Goal: Task Accomplishment & Management: Manage account settings

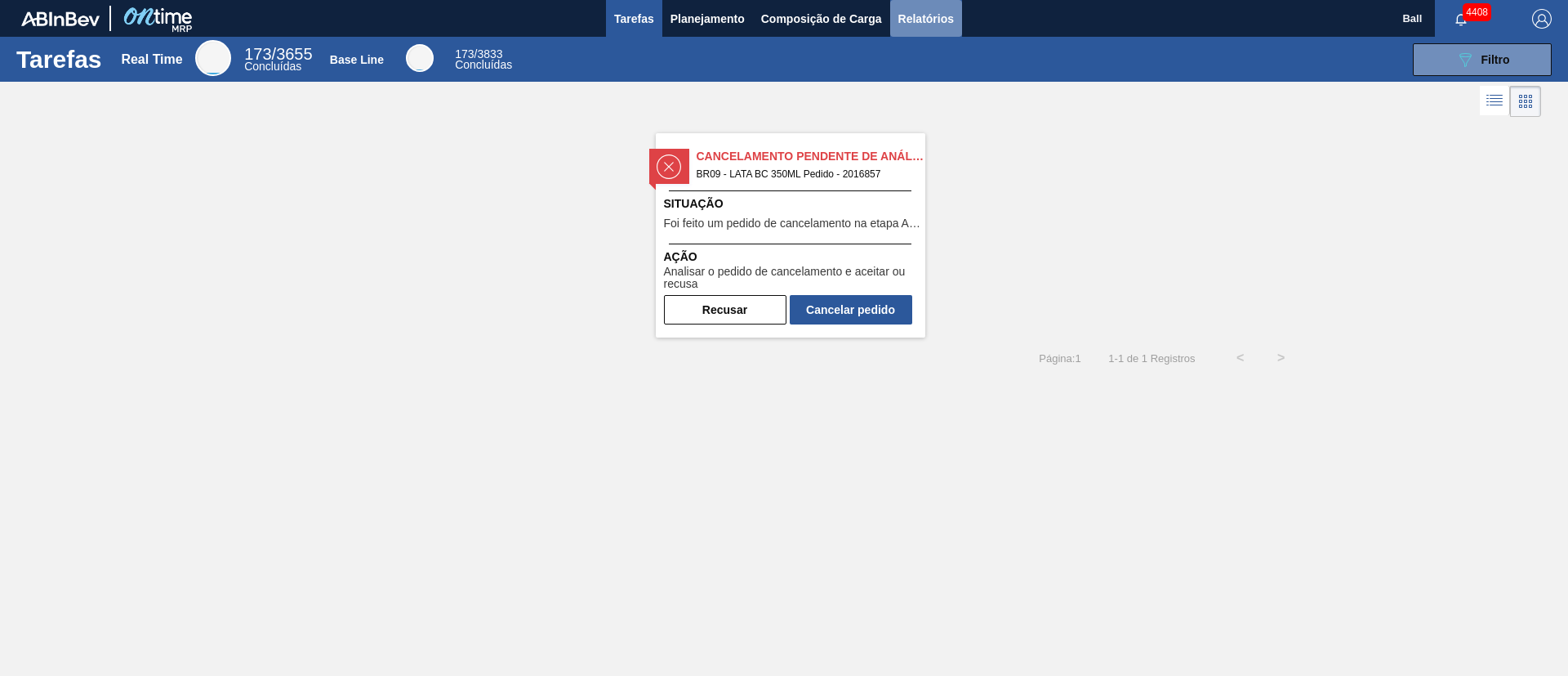
click at [929, 29] on button "Relatórios" at bounding box center [926, 18] width 72 height 36
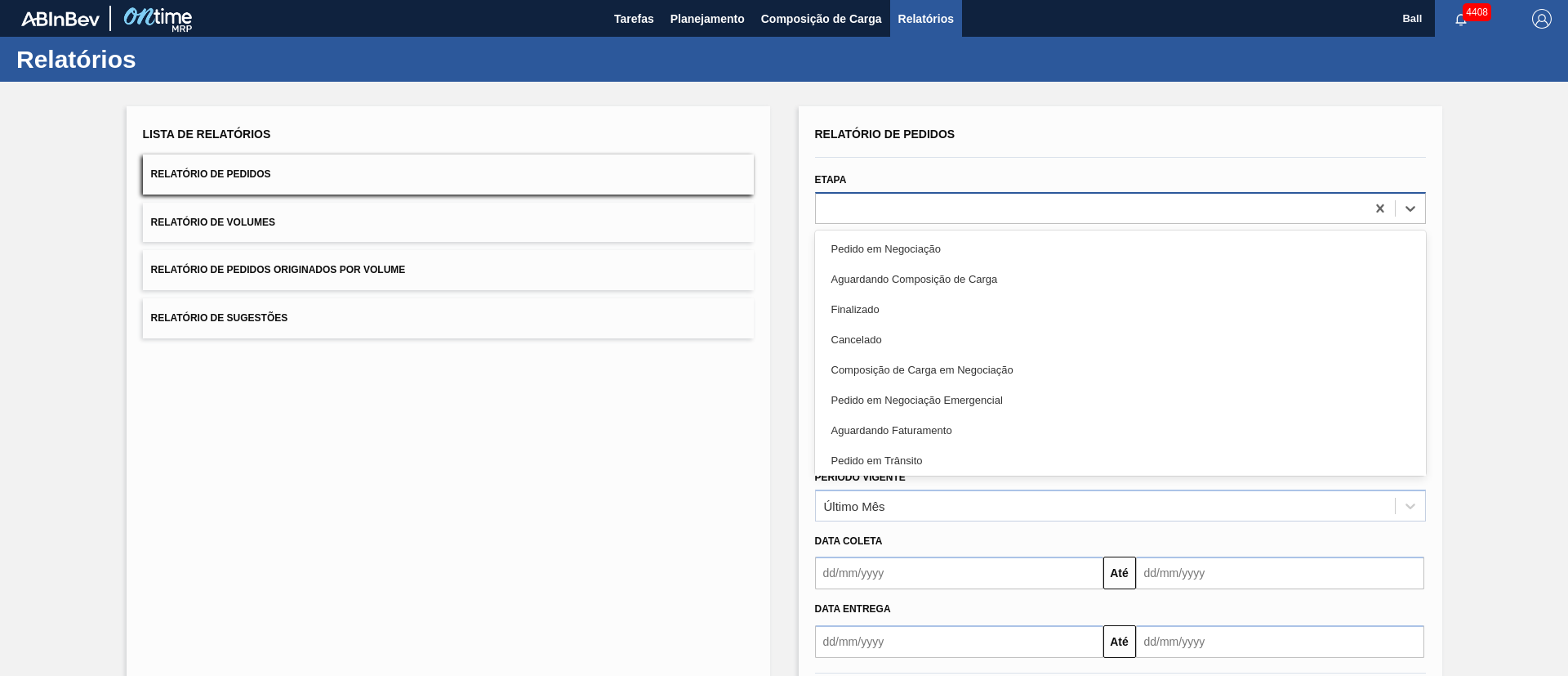
click at [1045, 212] on div at bounding box center [1090, 207] width 550 height 24
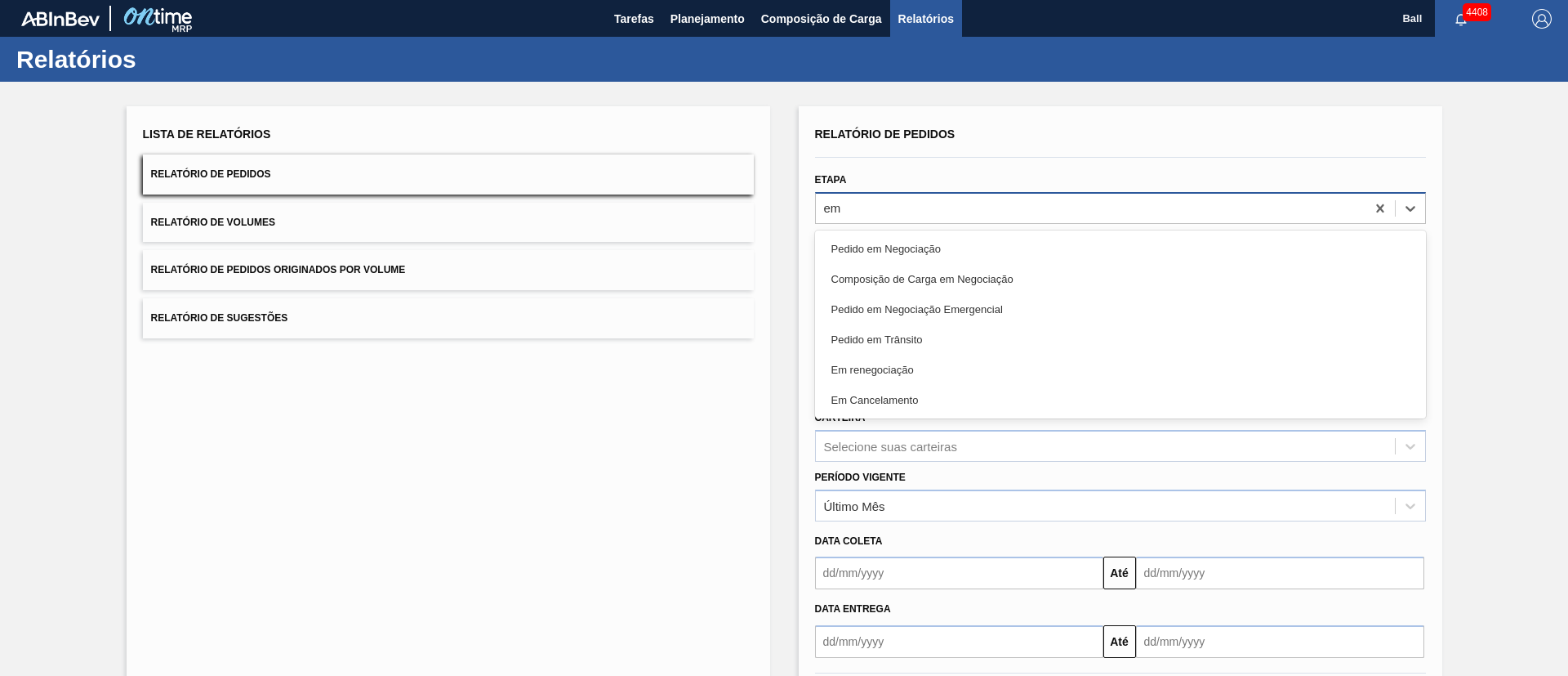
type input "em r"
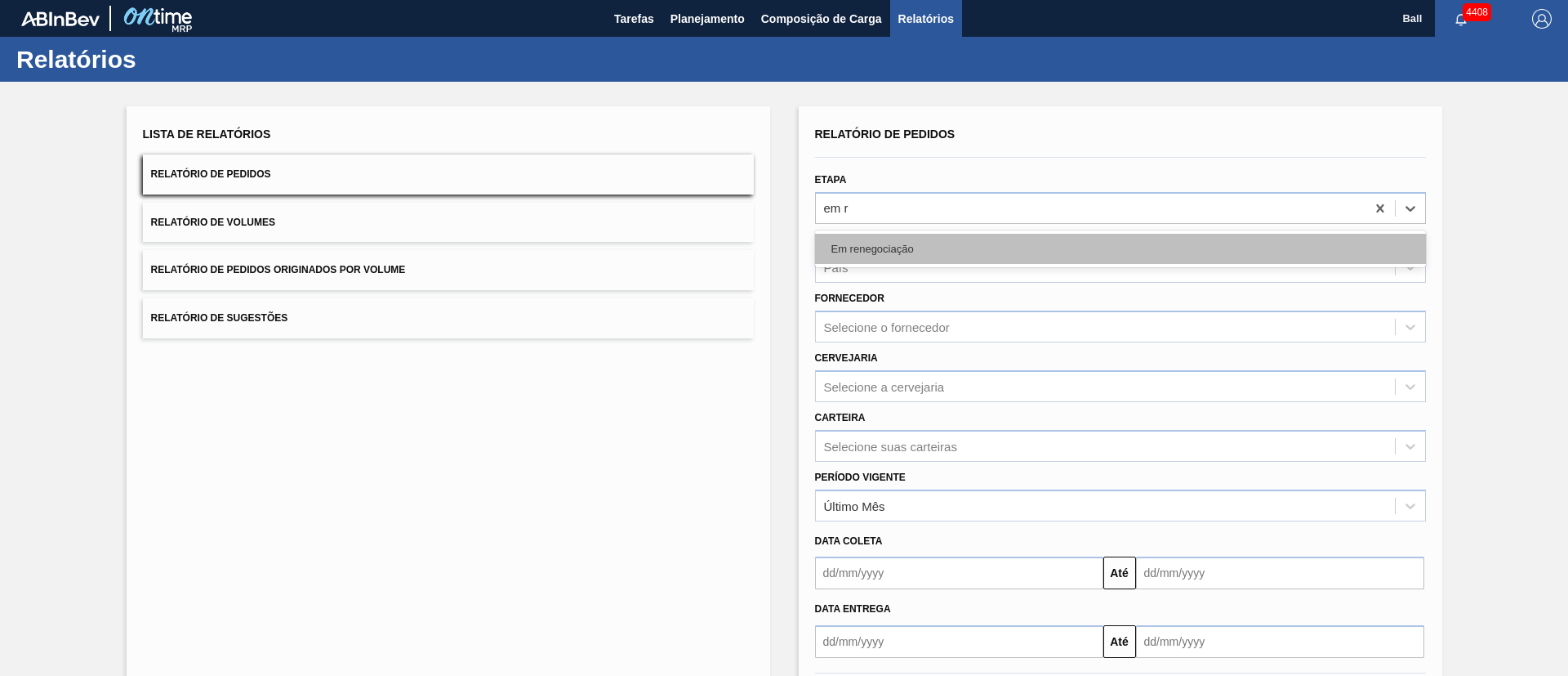
click at [1037, 239] on div "Em renegociação" at bounding box center [1120, 249] width 611 height 30
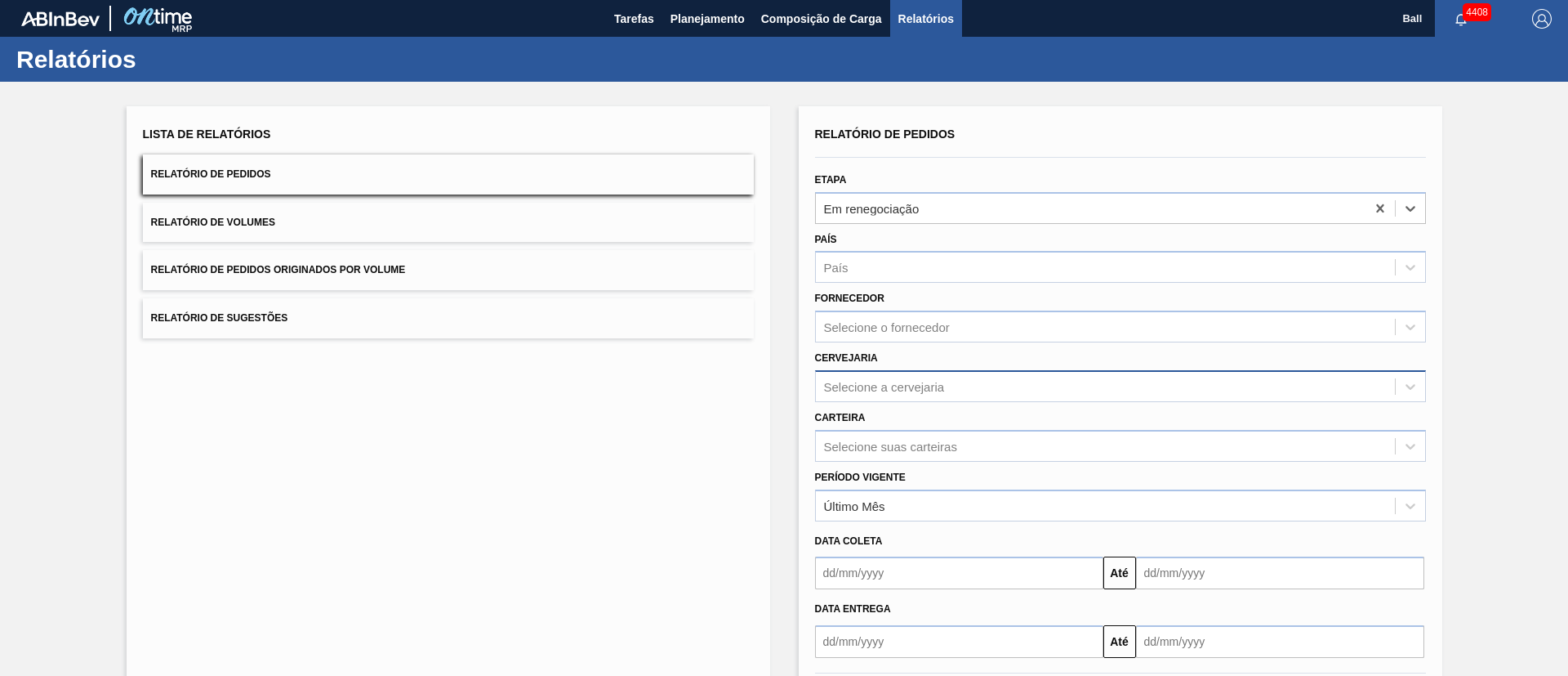
click at [967, 376] on div "Selecione a cervejaria" at bounding box center [1105, 386] width 579 height 24
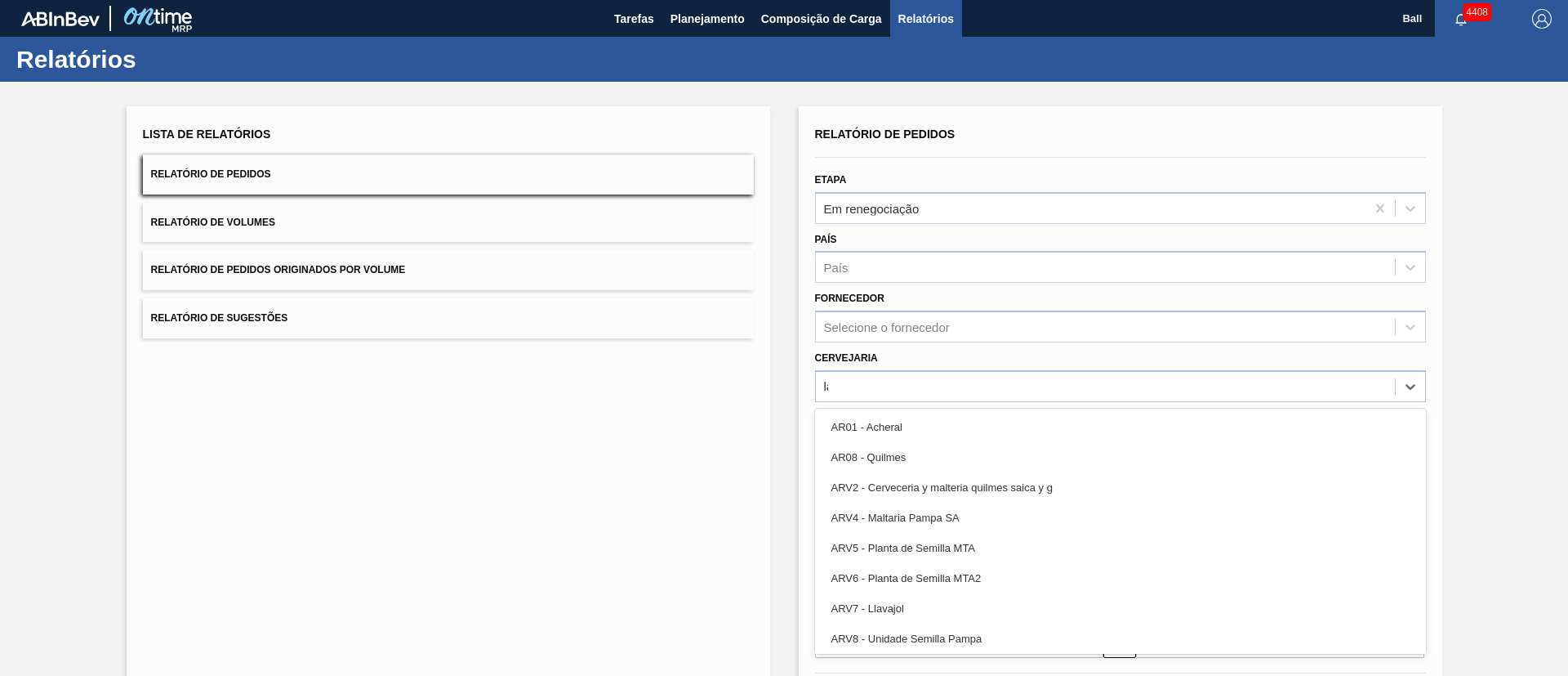
type input "l"
type input "lage"
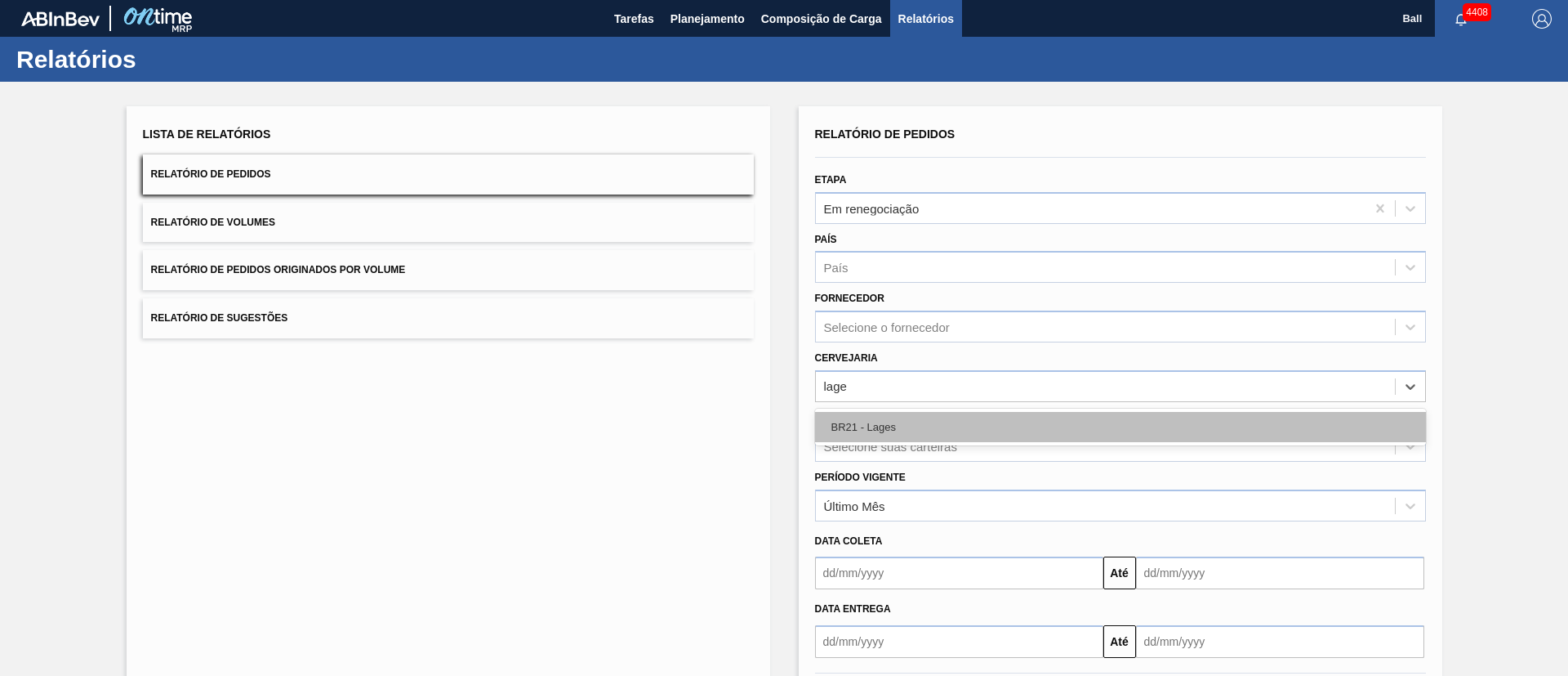
click at [969, 425] on div "BR21 - Lages" at bounding box center [1120, 426] width 611 height 30
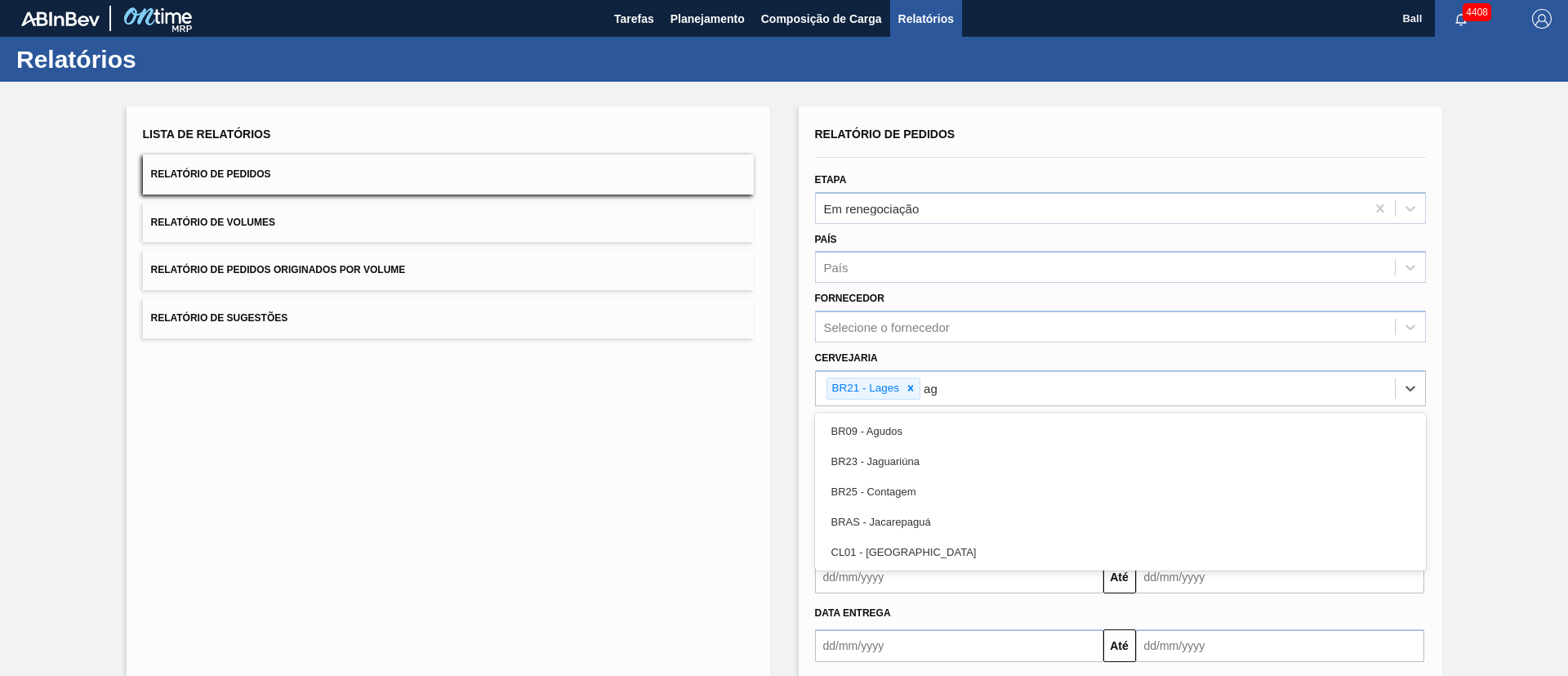
type input "agu"
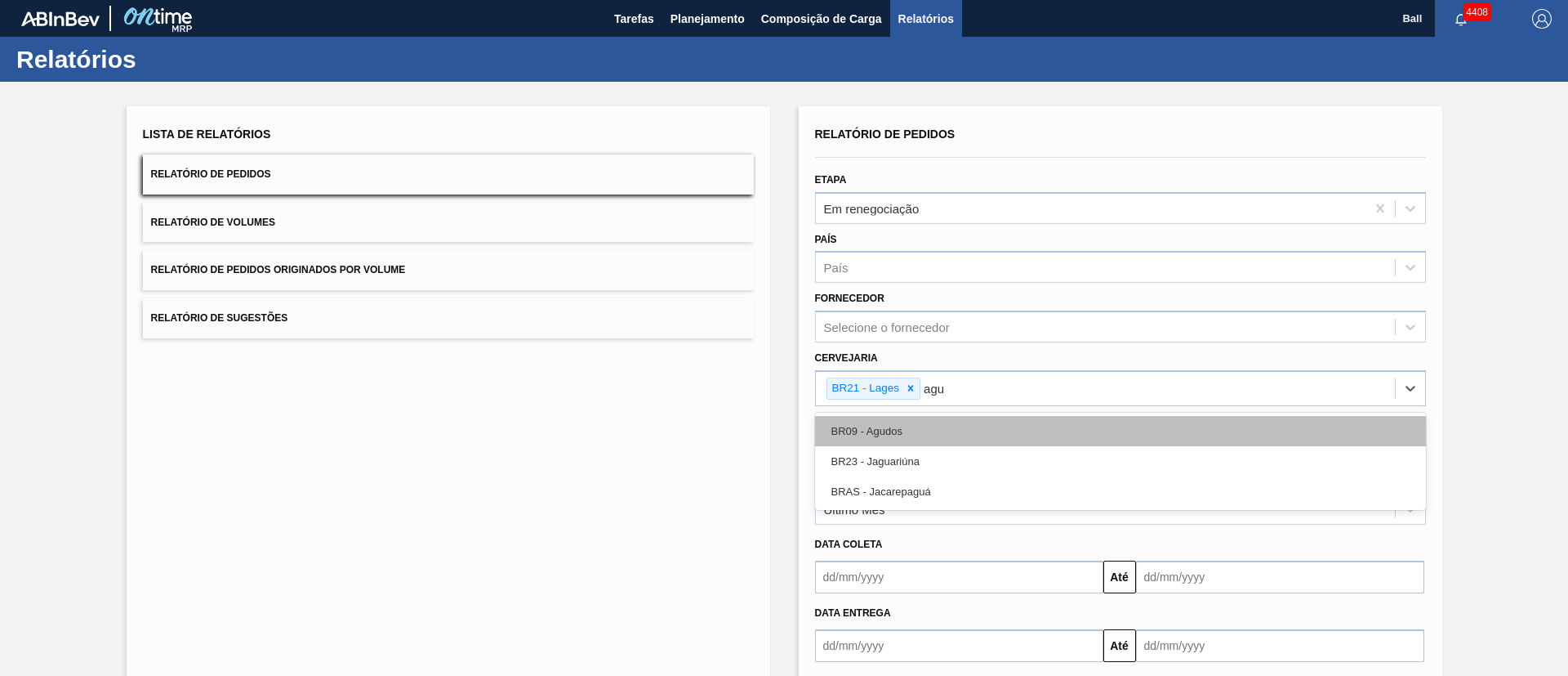
click at [980, 423] on div "BR09 - Agudos" at bounding box center [1120, 430] width 611 height 30
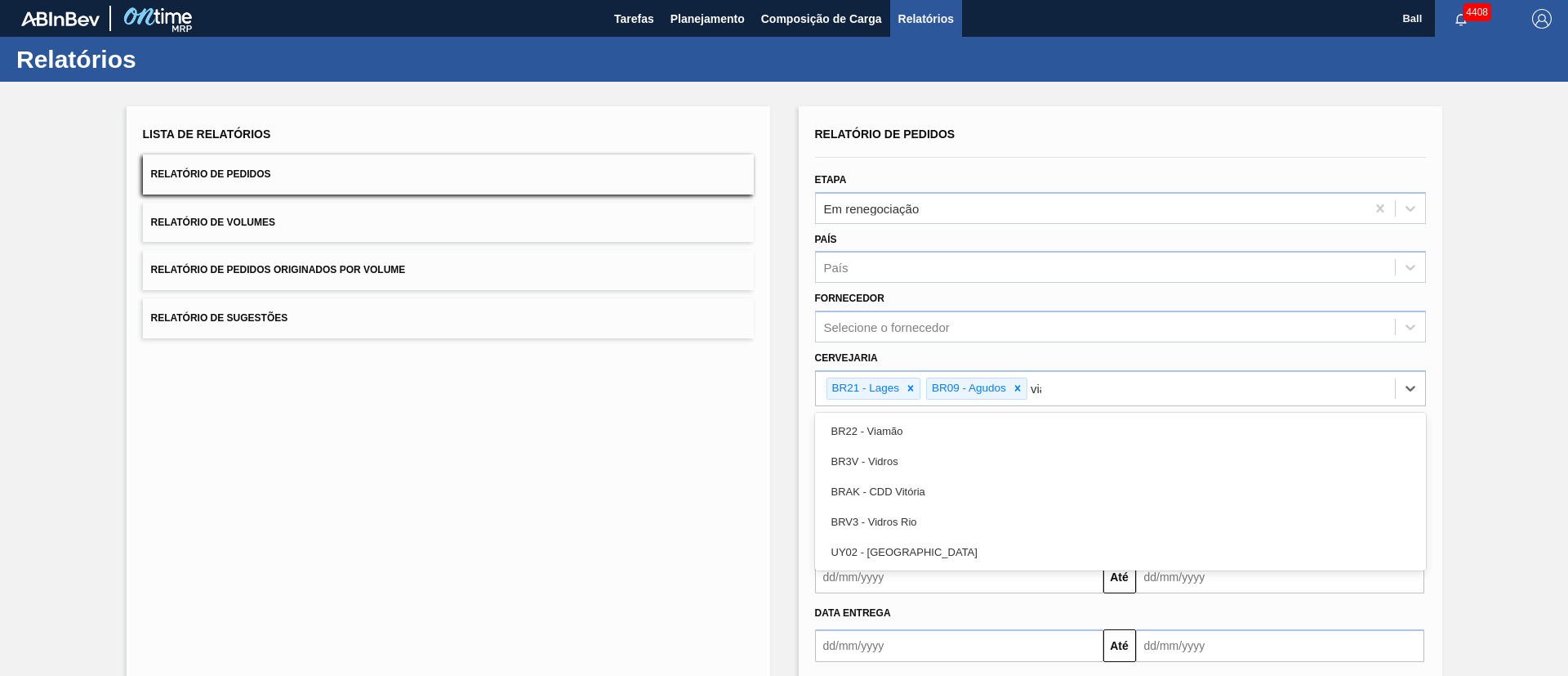
type input "viam"
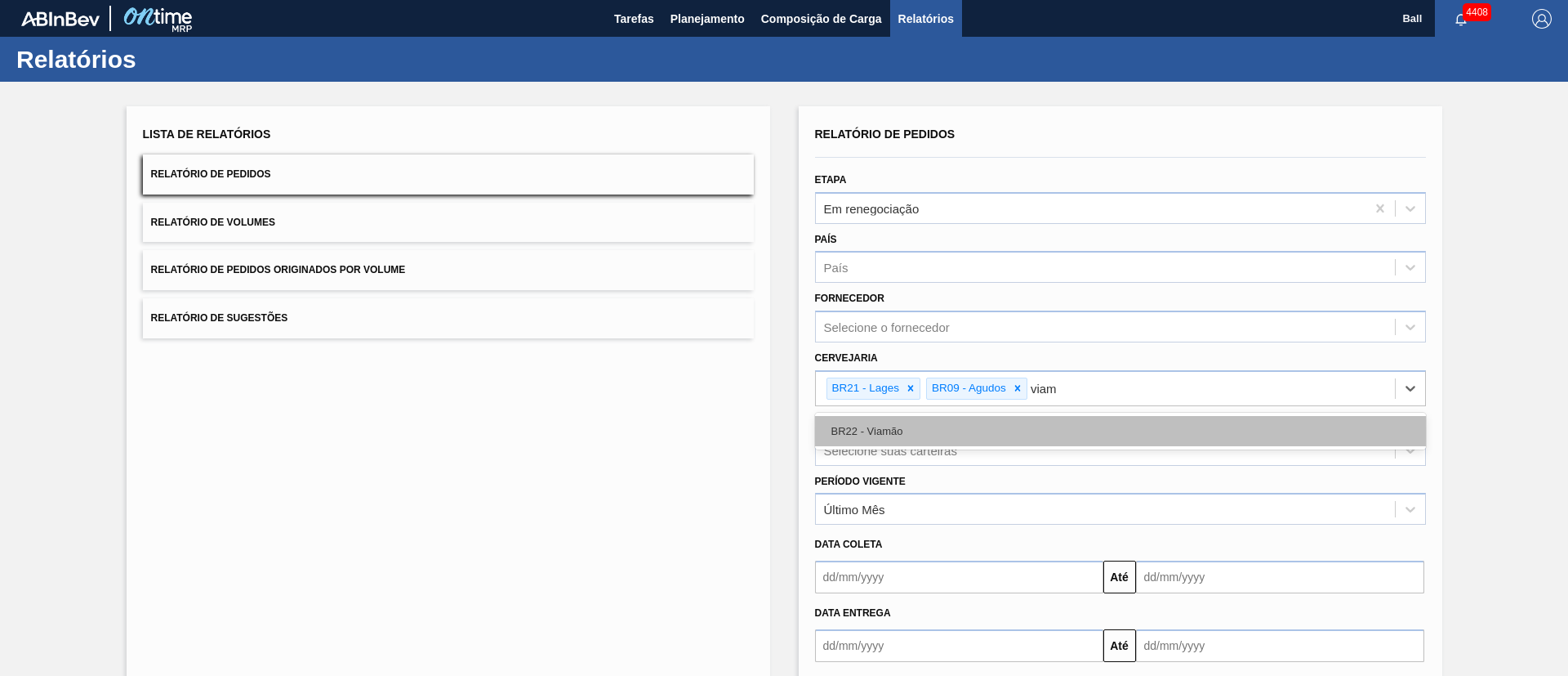
click at [939, 433] on div "BR22 - Viamão" at bounding box center [1120, 430] width 611 height 30
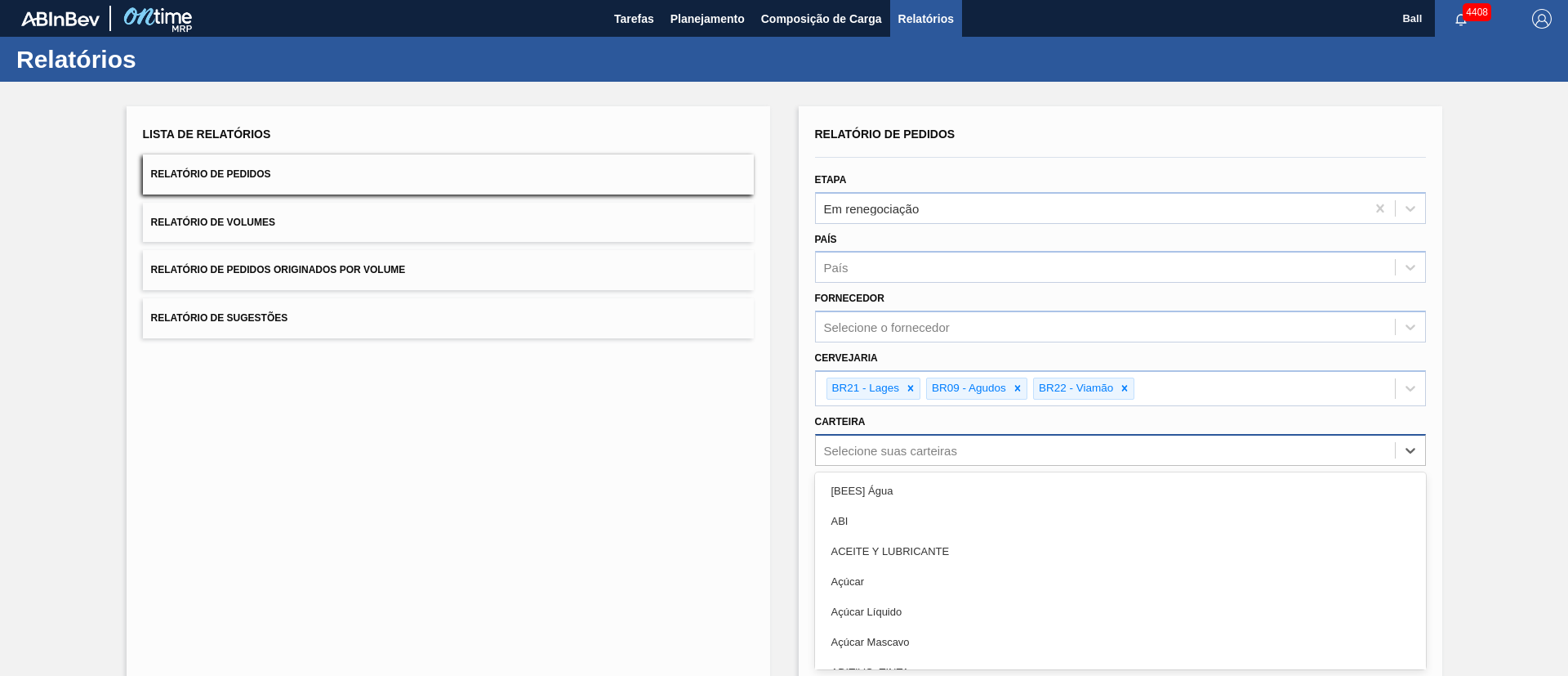
scroll to position [48, 0]
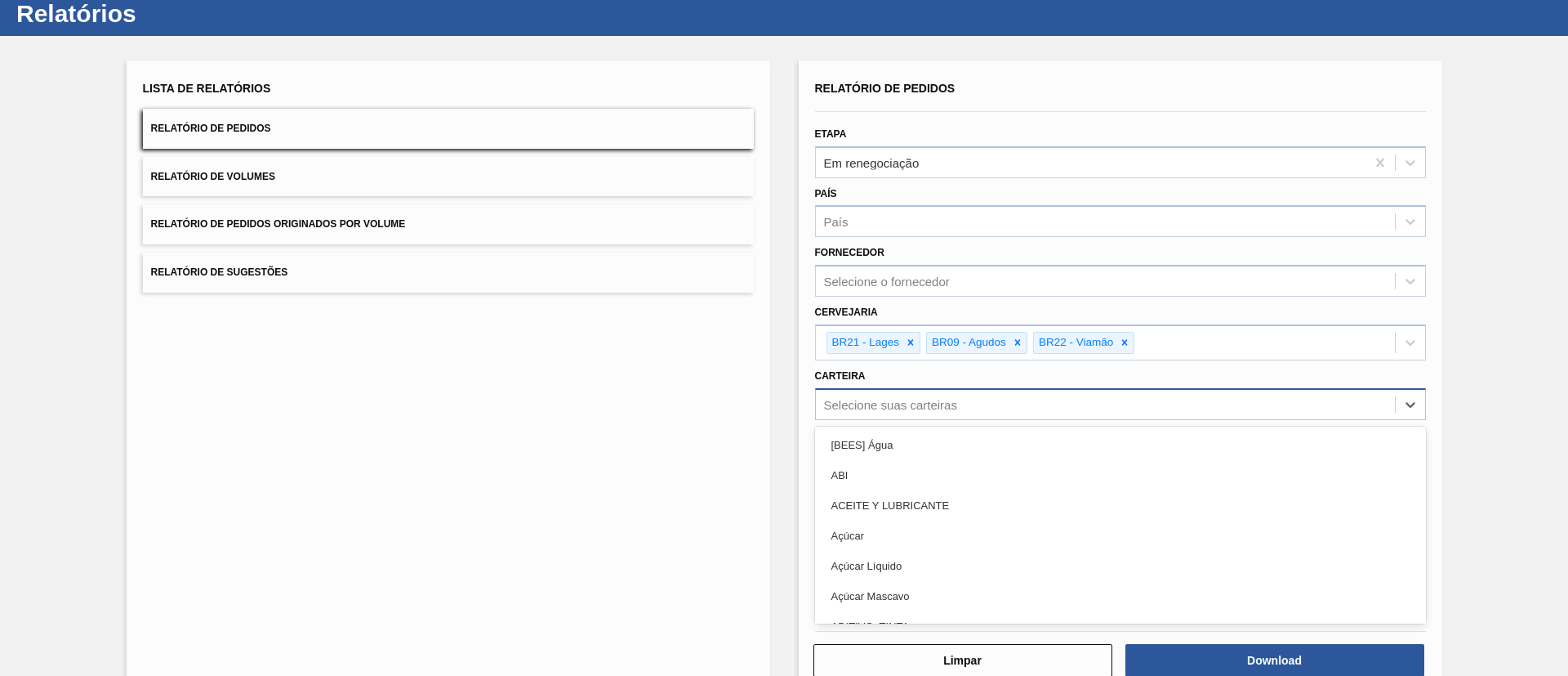
click at [934, 420] on div "option [BEES] Água focused, 1 of 101. 101 results available. Use Up and Down to…" at bounding box center [1120, 404] width 611 height 32
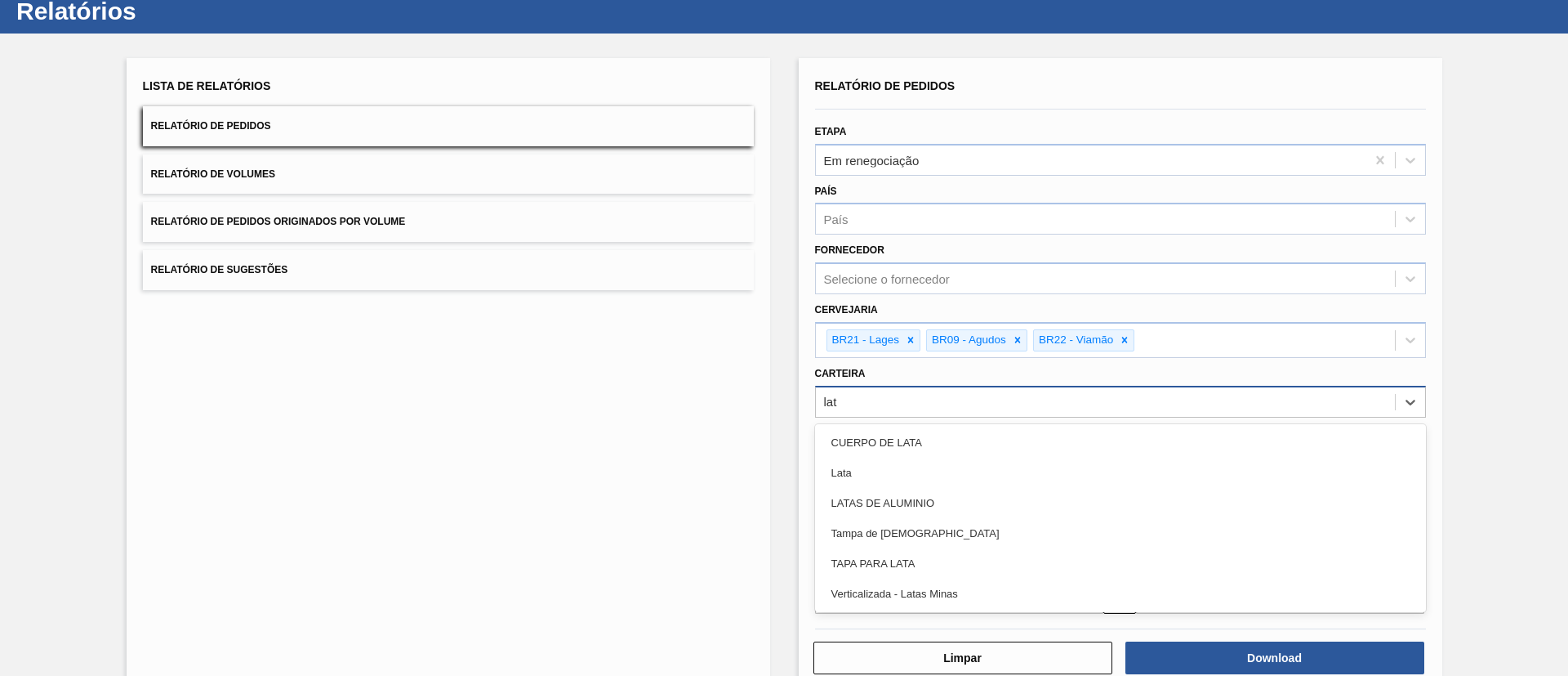
type input "lata"
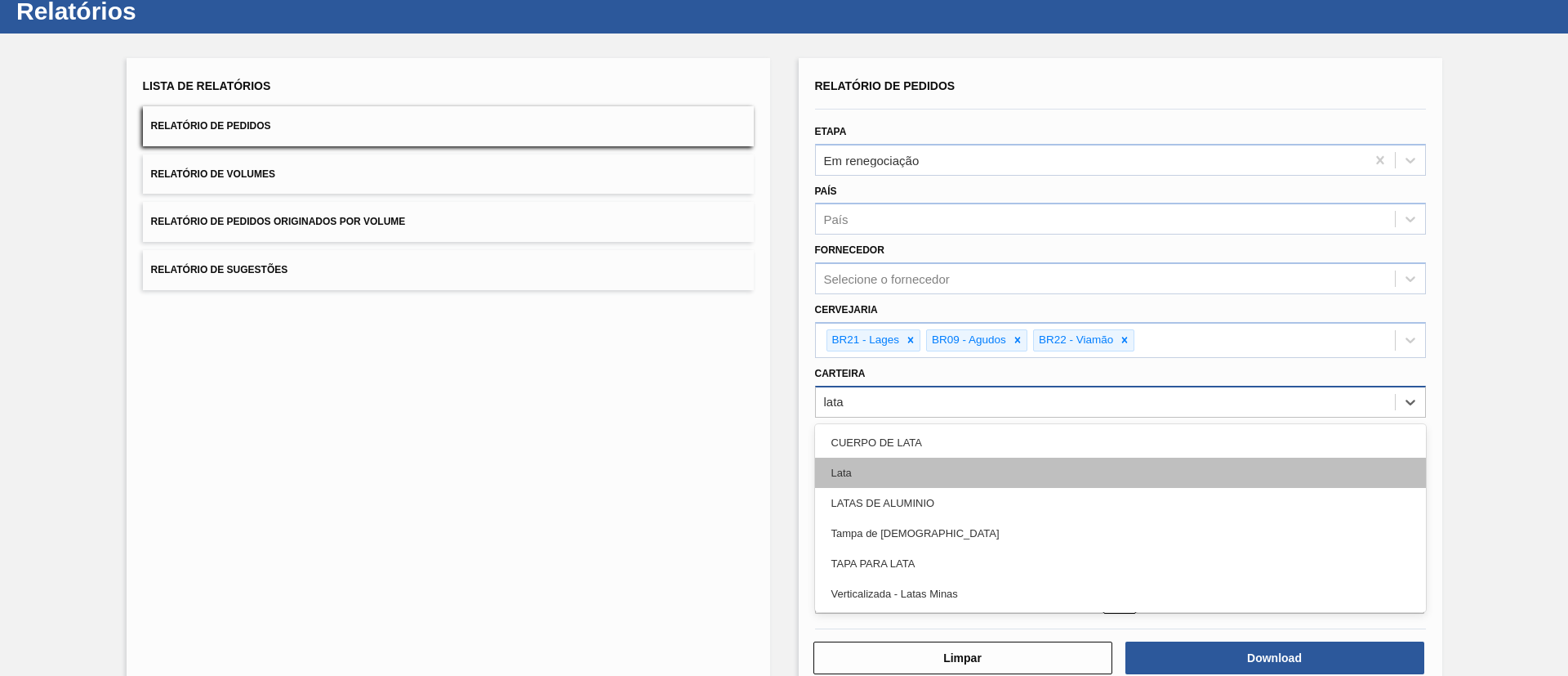
click at [921, 450] on div "Lata" at bounding box center [1120, 473] width 611 height 30
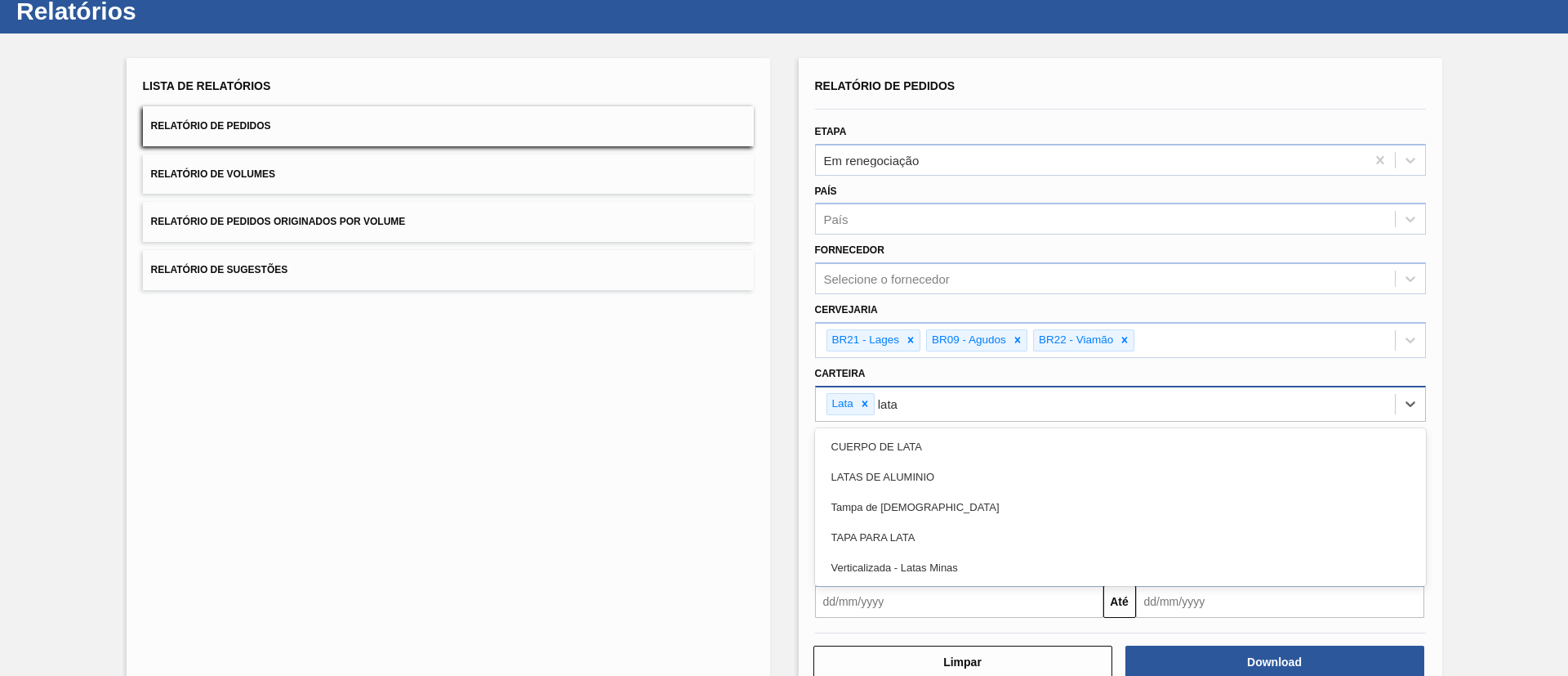
type input "latas"
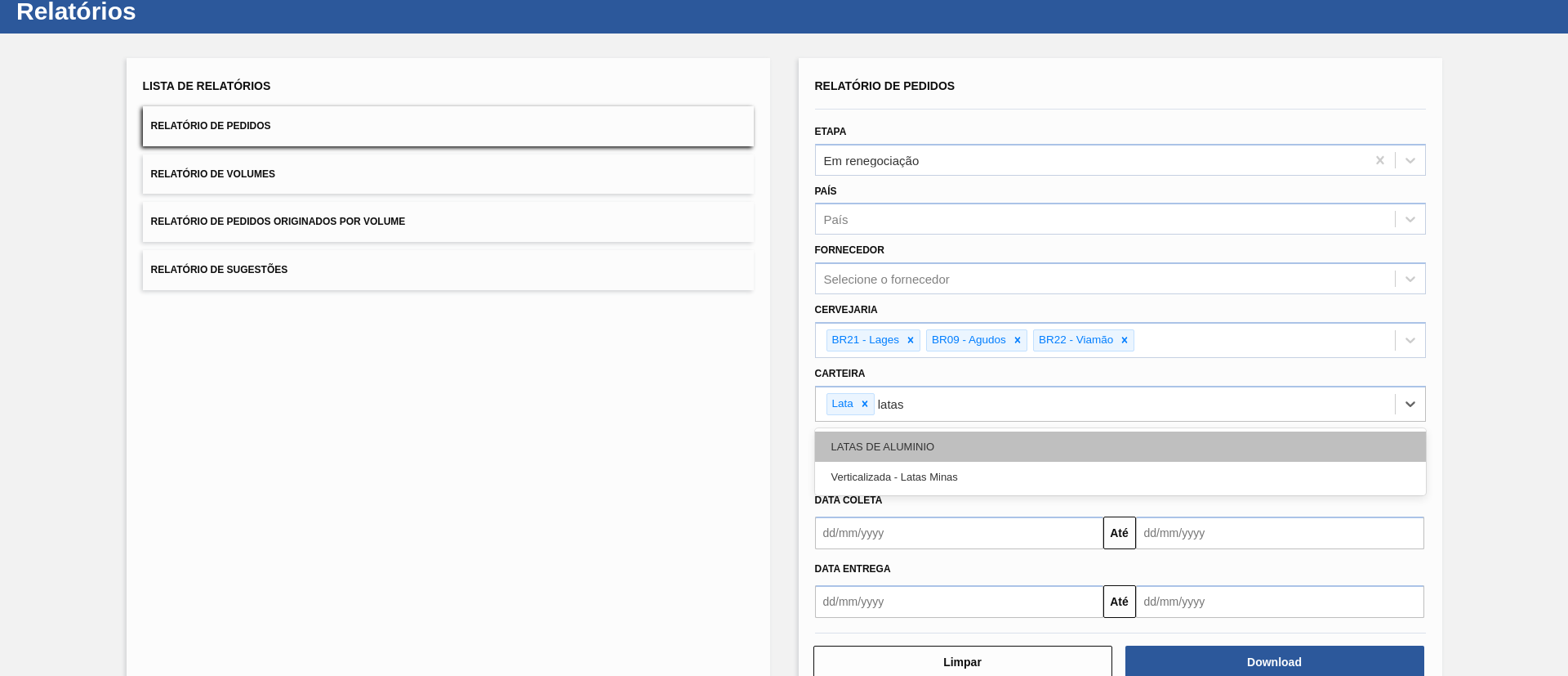
click at [937, 440] on div "LATAS DE ALUMINIO" at bounding box center [1120, 446] width 611 height 30
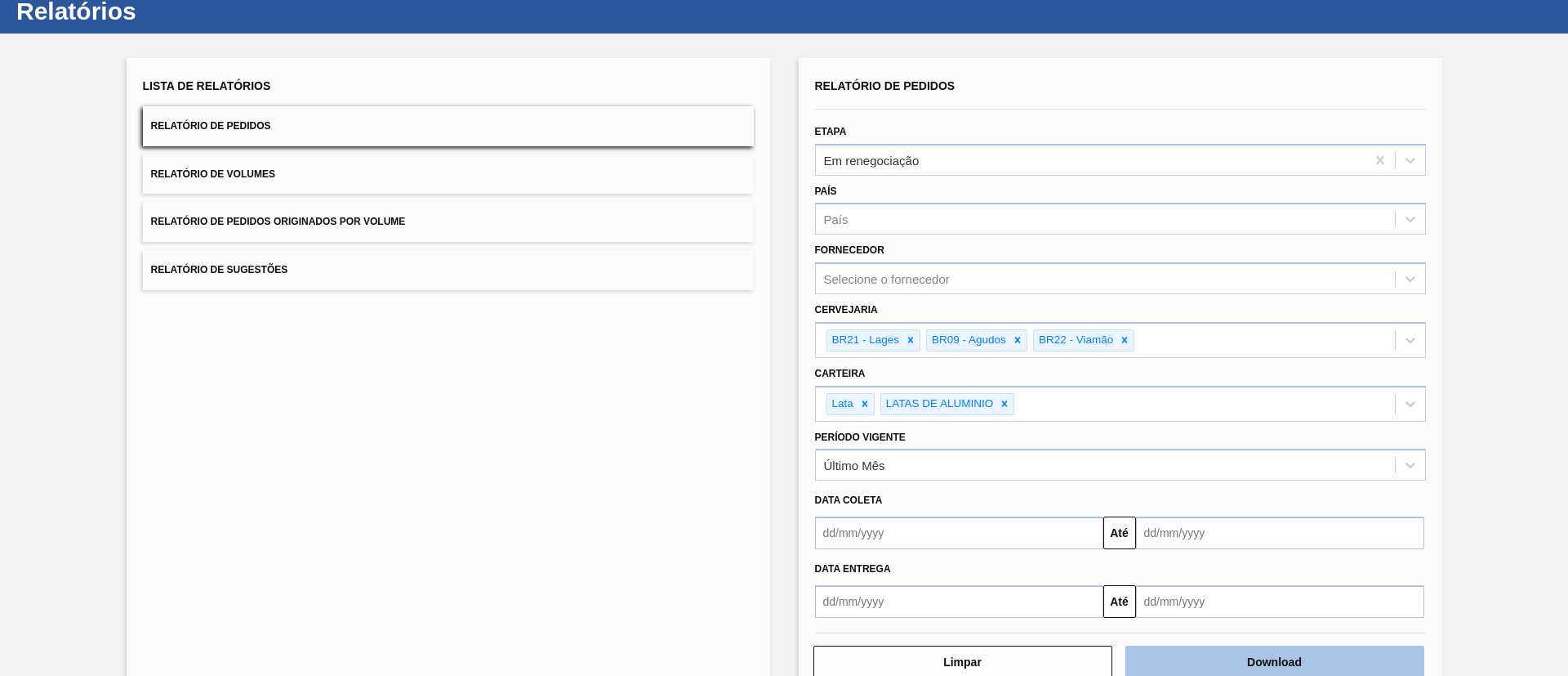
click at [1045, 450] on button "Download" at bounding box center [1274, 661] width 299 height 32
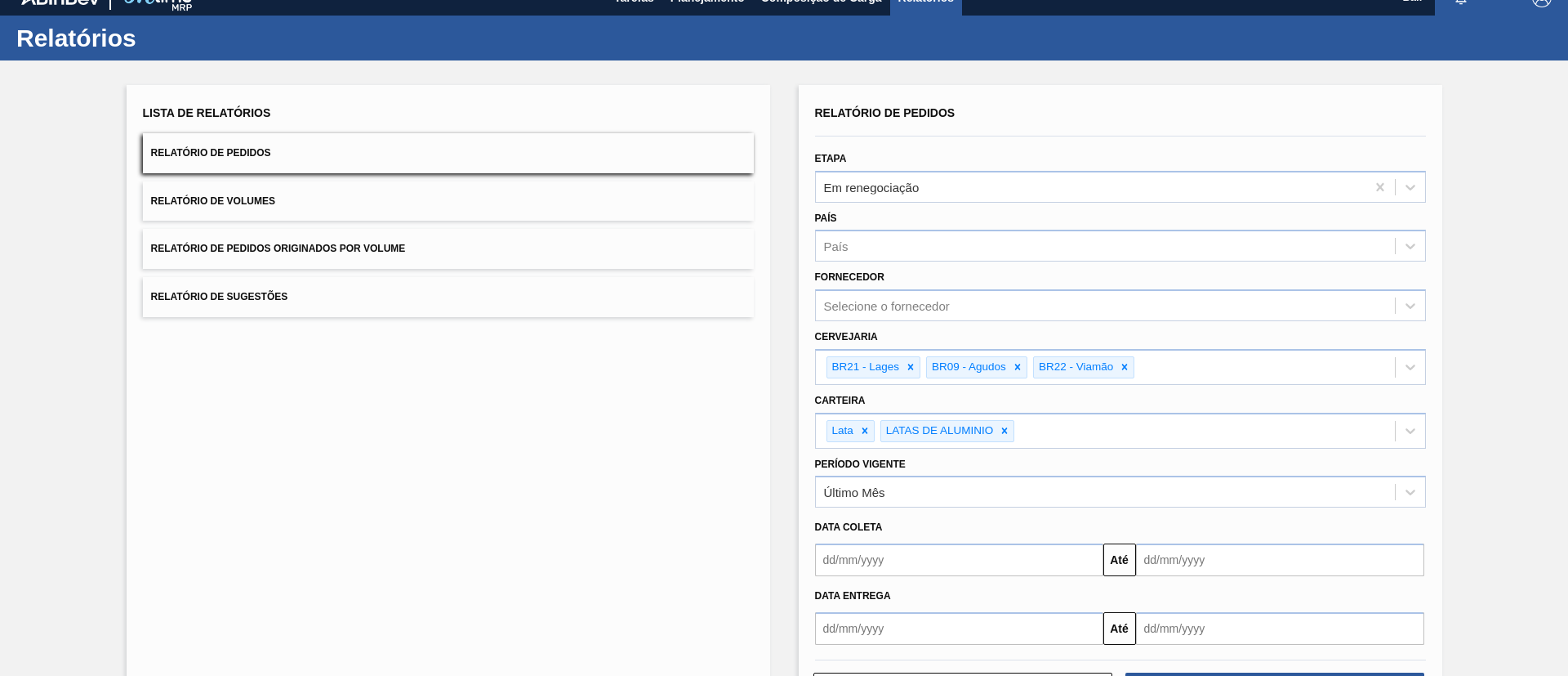
scroll to position [0, 0]
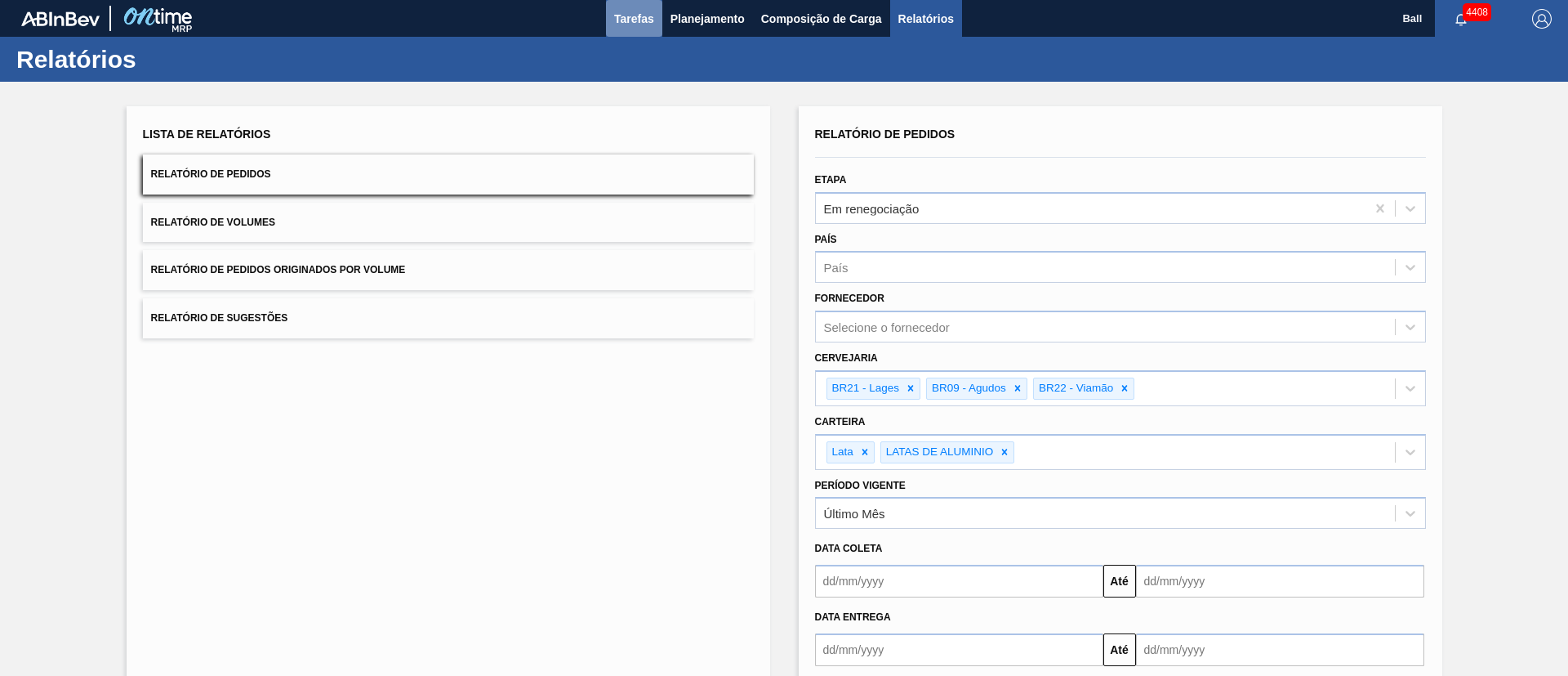
click at [634, 26] on span "Tarefas" at bounding box center [634, 19] width 40 height 20
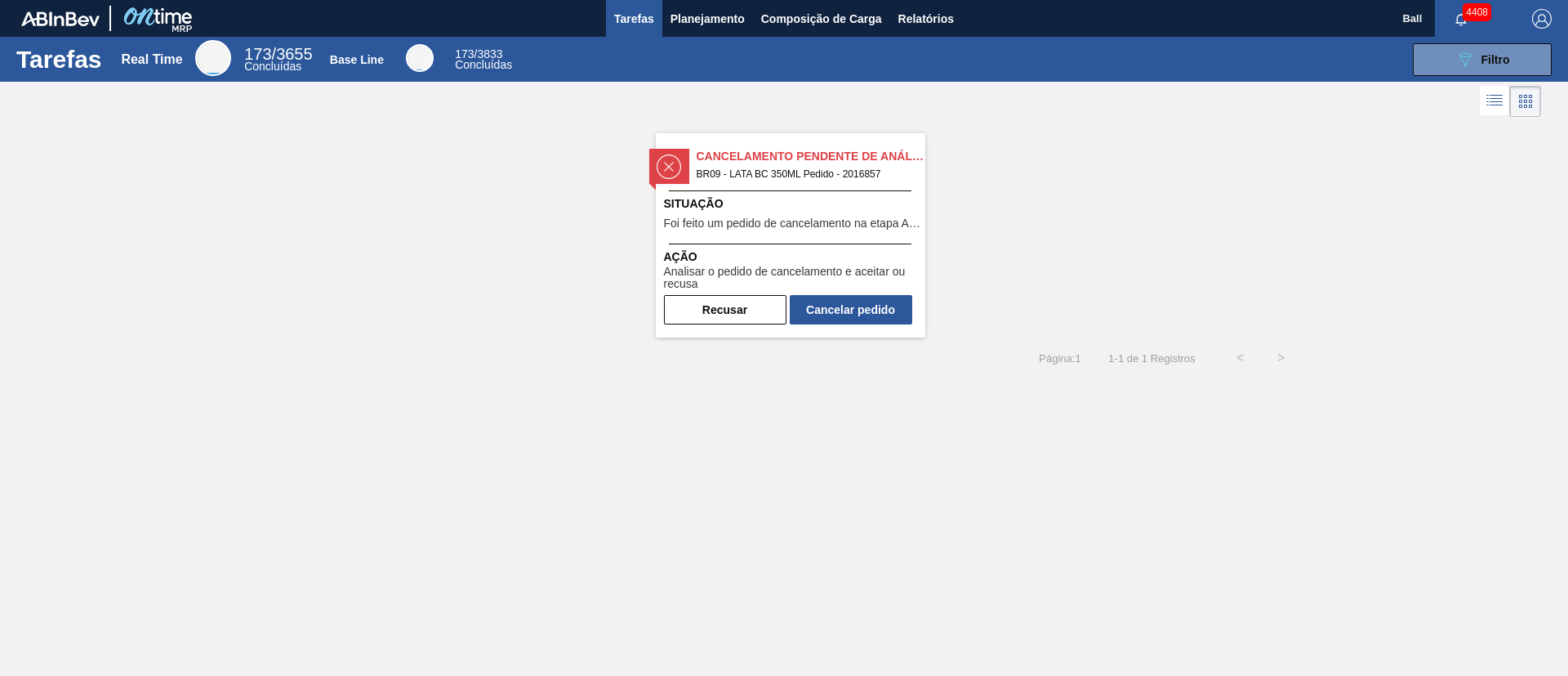
click at [862, 205] on span "Situação" at bounding box center [793, 203] width 257 height 17
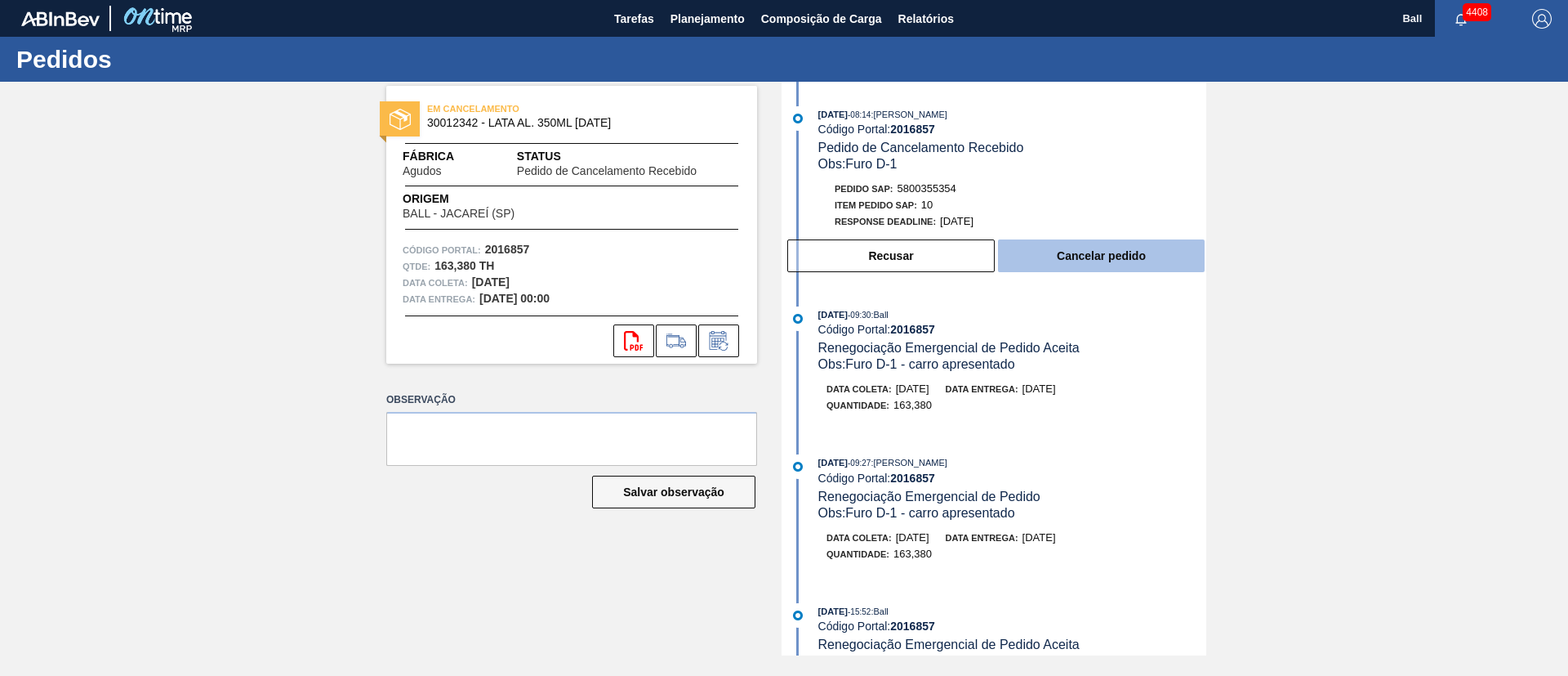
click at [1045, 254] on button "Cancelar pedido" at bounding box center [1101, 255] width 206 height 32
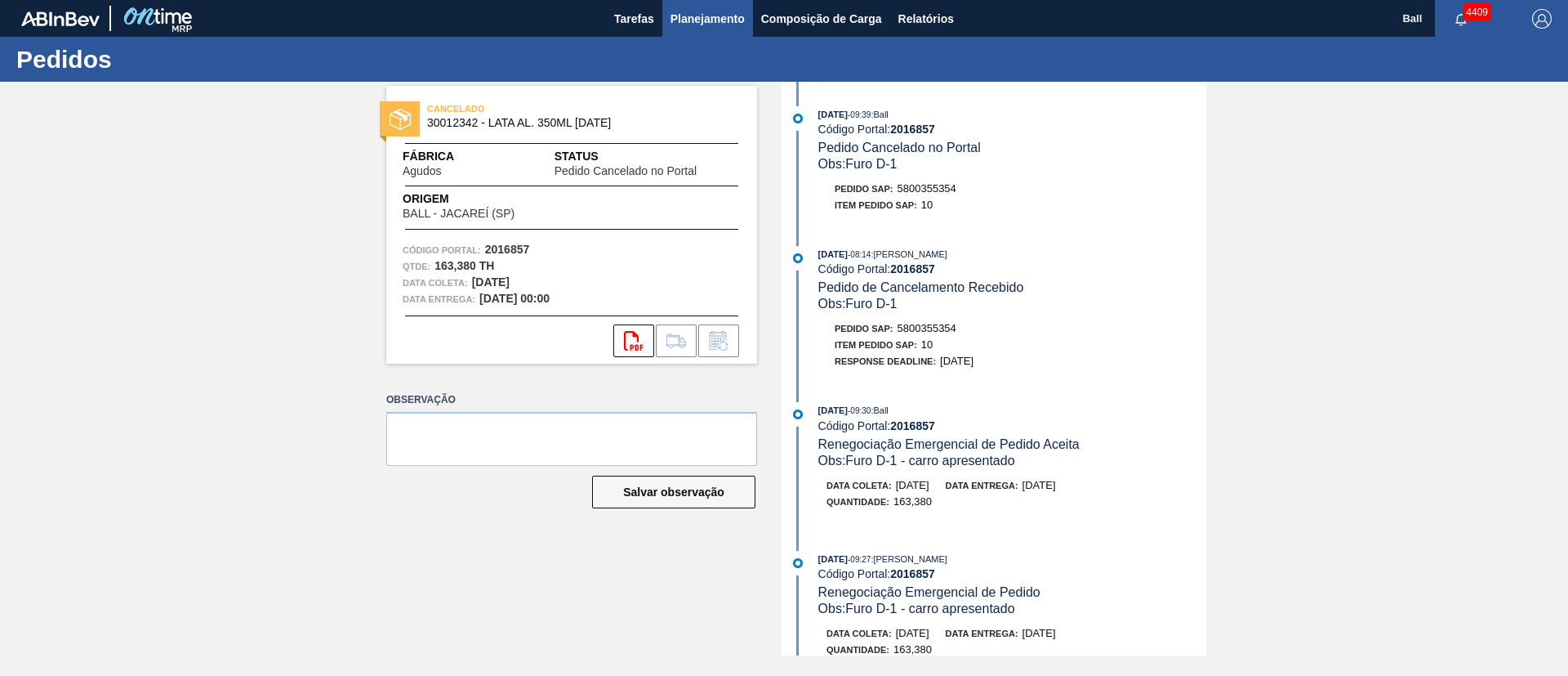
click at [717, 7] on button "Planejamento" at bounding box center [707, 18] width 90 height 36
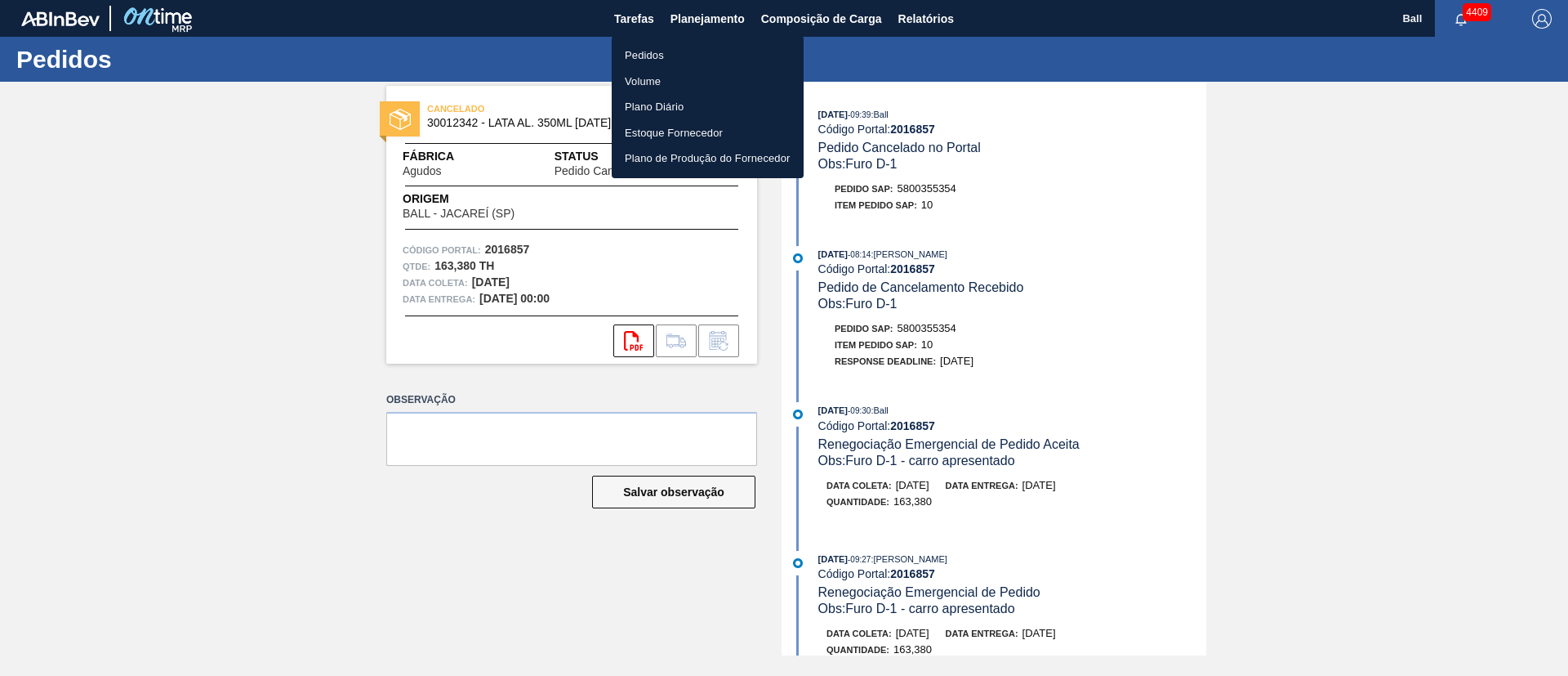
click at [658, 51] on li "Pedidos" at bounding box center [707, 56] width 192 height 27
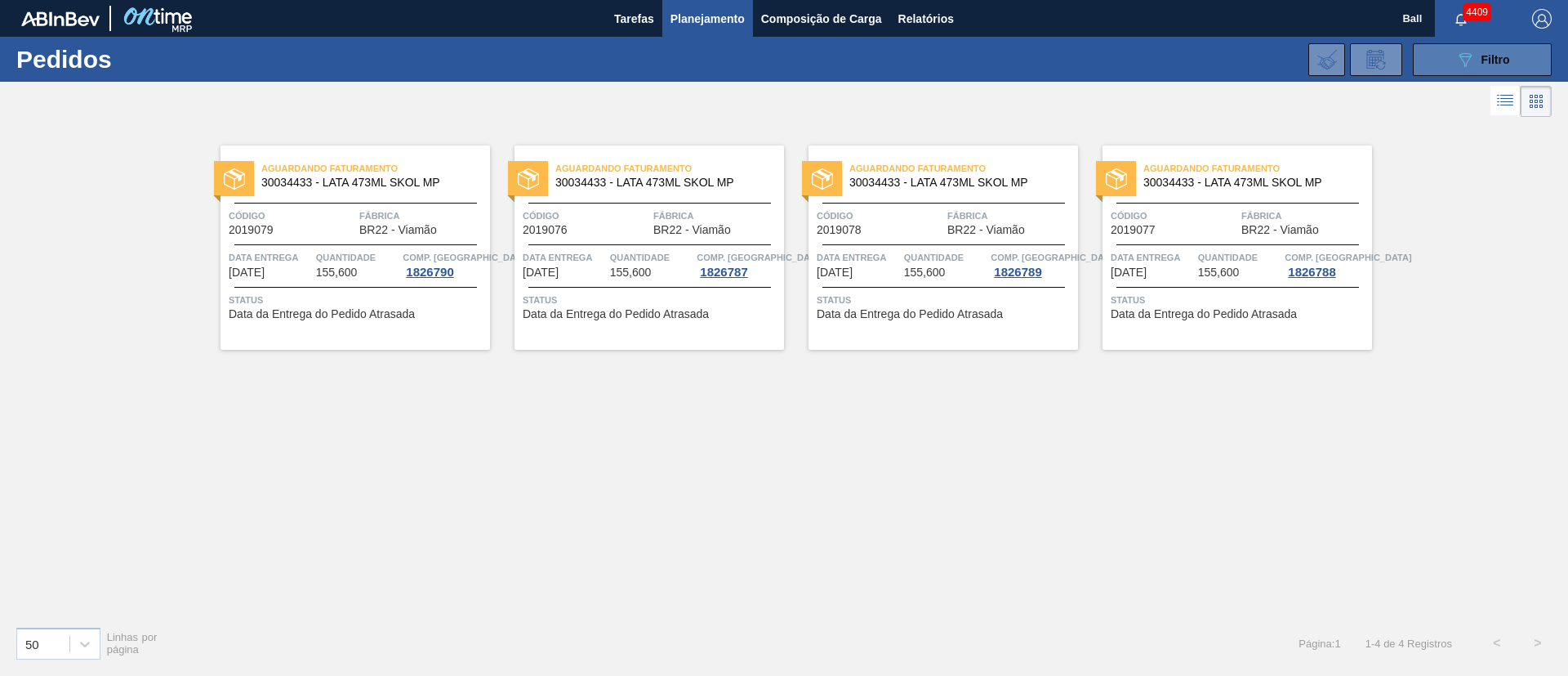
click at [1045, 62] on icon "089F7B8B-B2A5-4AFE-B5C0-19BA573D28AC" at bounding box center [1465, 60] width 20 height 20
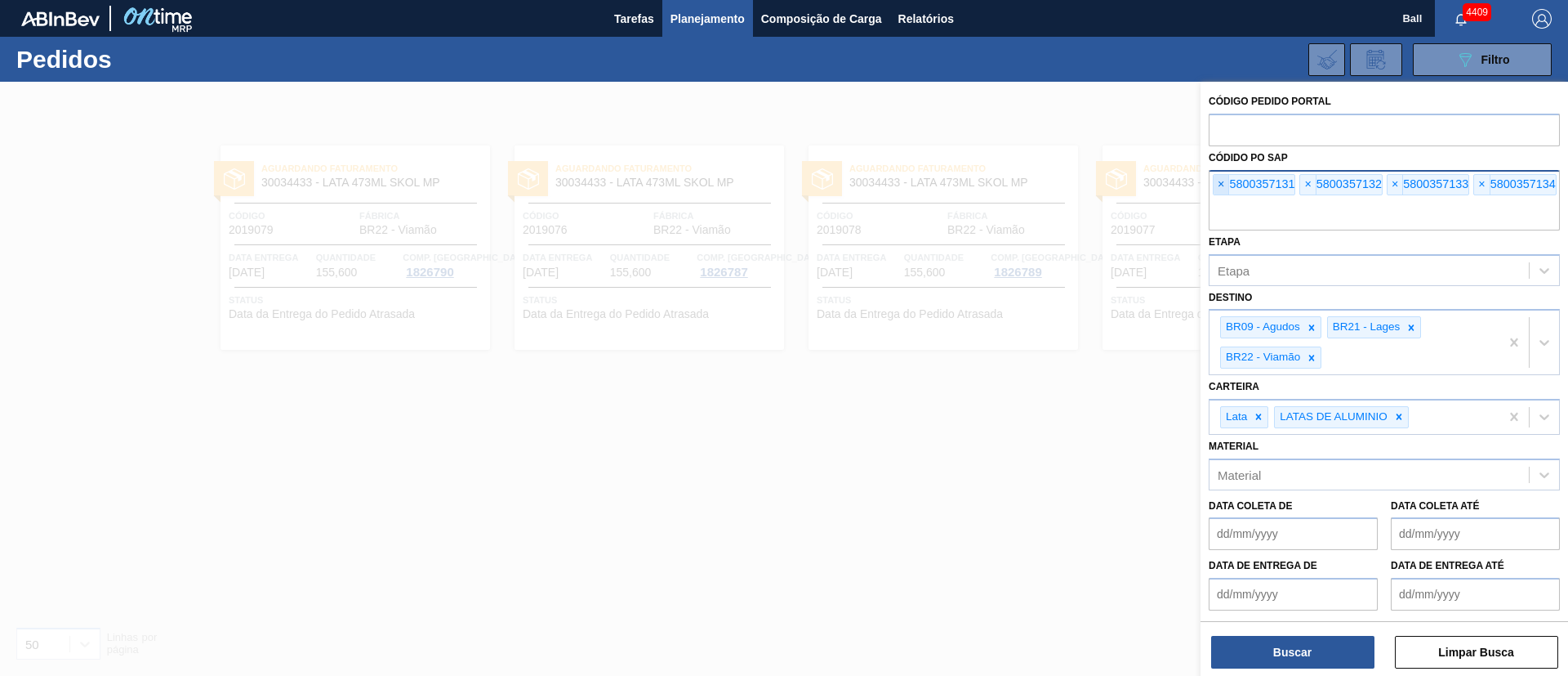
click at [1045, 190] on span "×" at bounding box center [1221, 185] width 16 height 20
click at [1045, 199] on input "text" at bounding box center [1385, 214] width 352 height 31
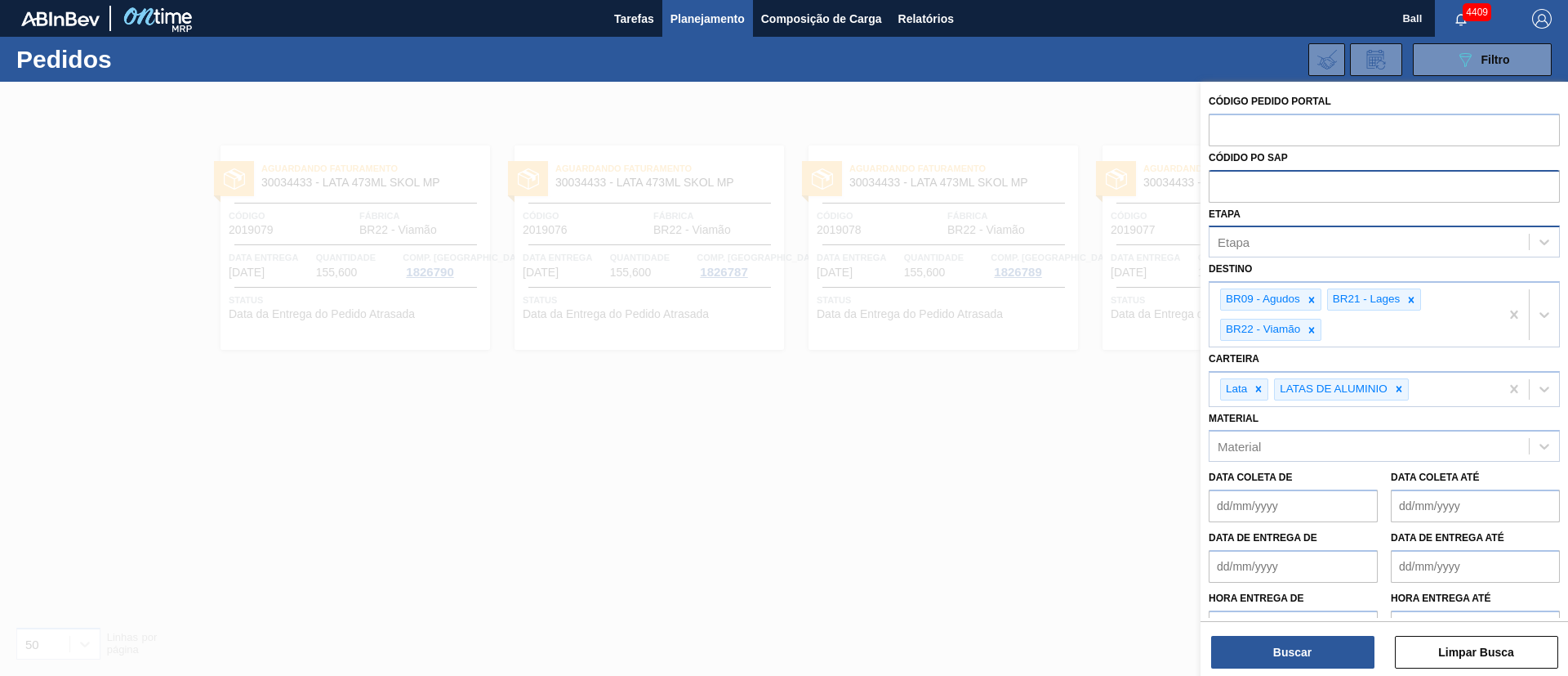
paste input "5800358681"
type input "5800358681"
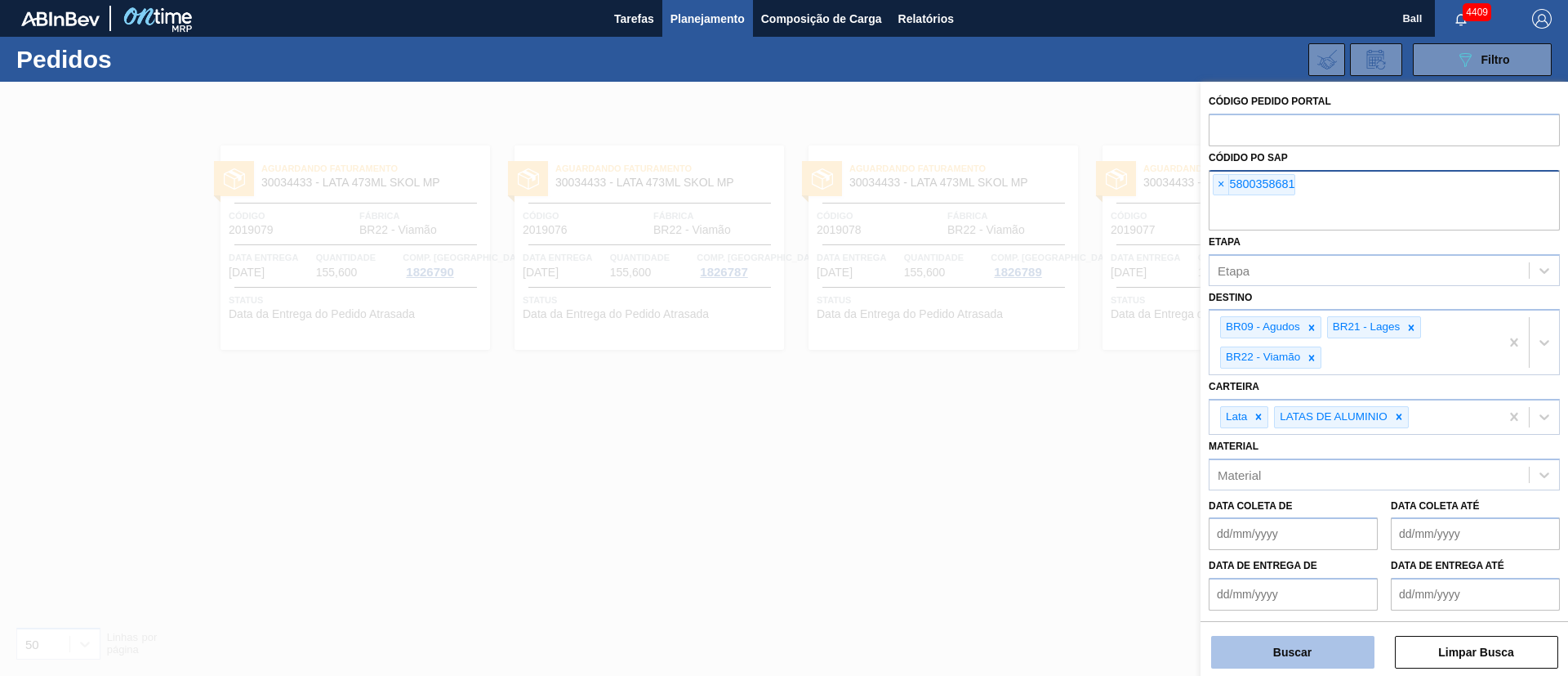
click at [1045, 450] on button "Buscar" at bounding box center [1293, 651] width 163 height 32
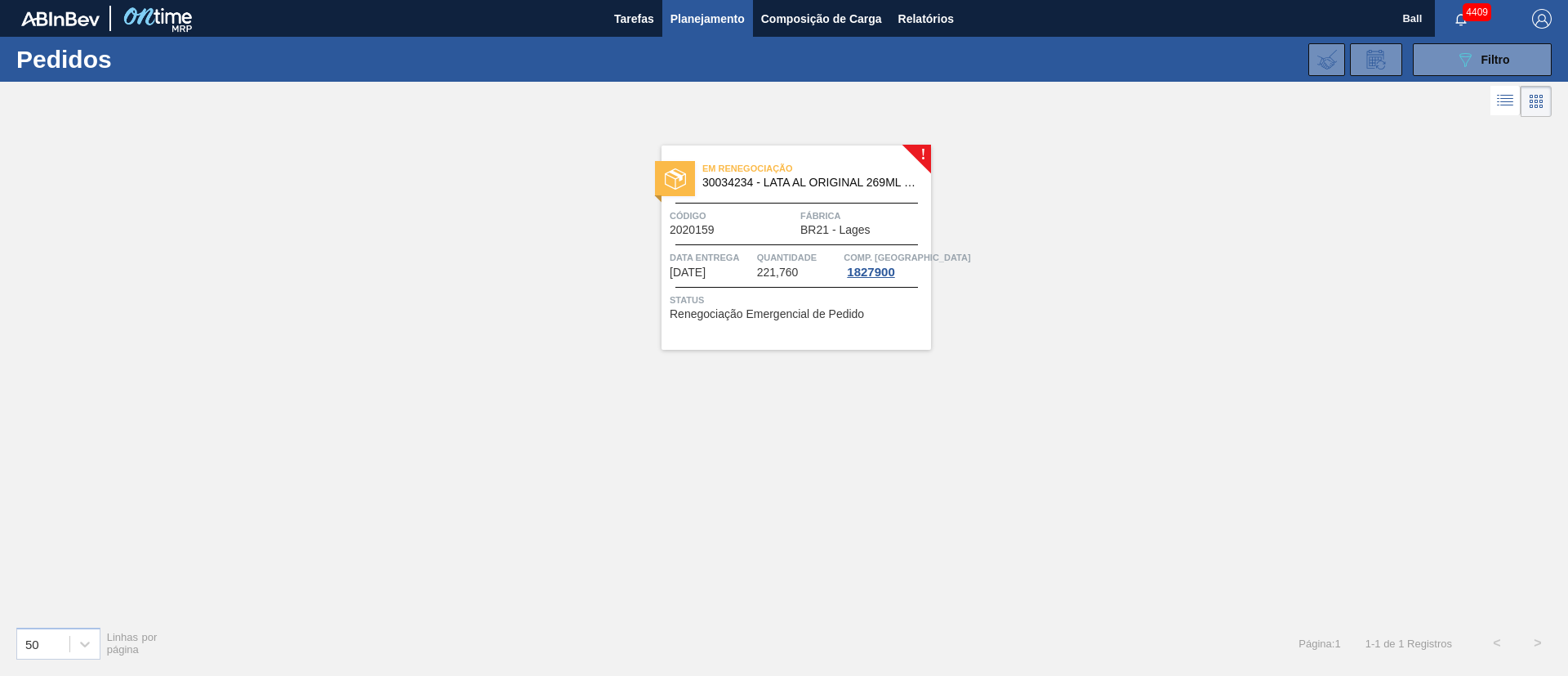
click at [823, 199] on div "Em renegociação 30034234 - LATA AL ORIGINAL 269ML BRILHO Código 2020159 Fábrica…" at bounding box center [796, 247] width 269 height 204
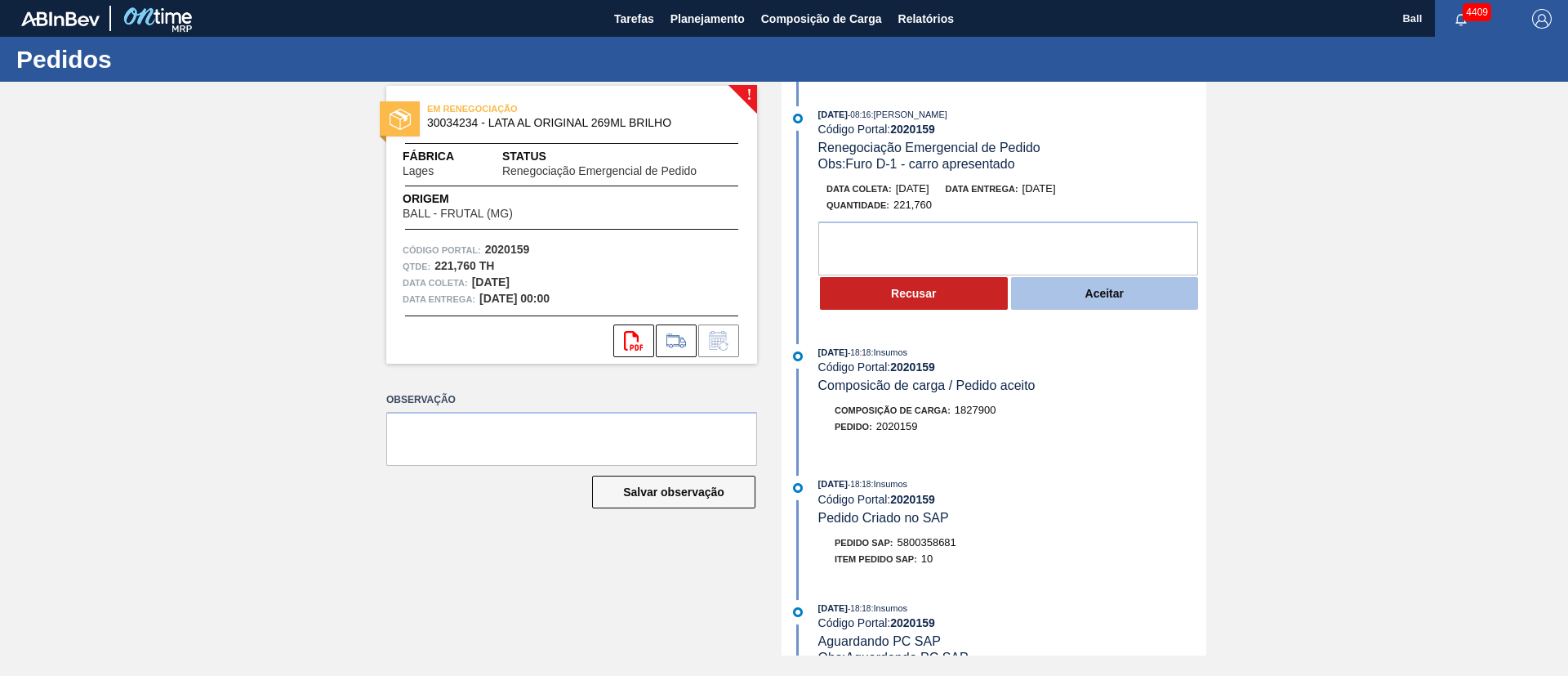
click at [1045, 297] on button "Aceitar" at bounding box center [1104, 293] width 188 height 32
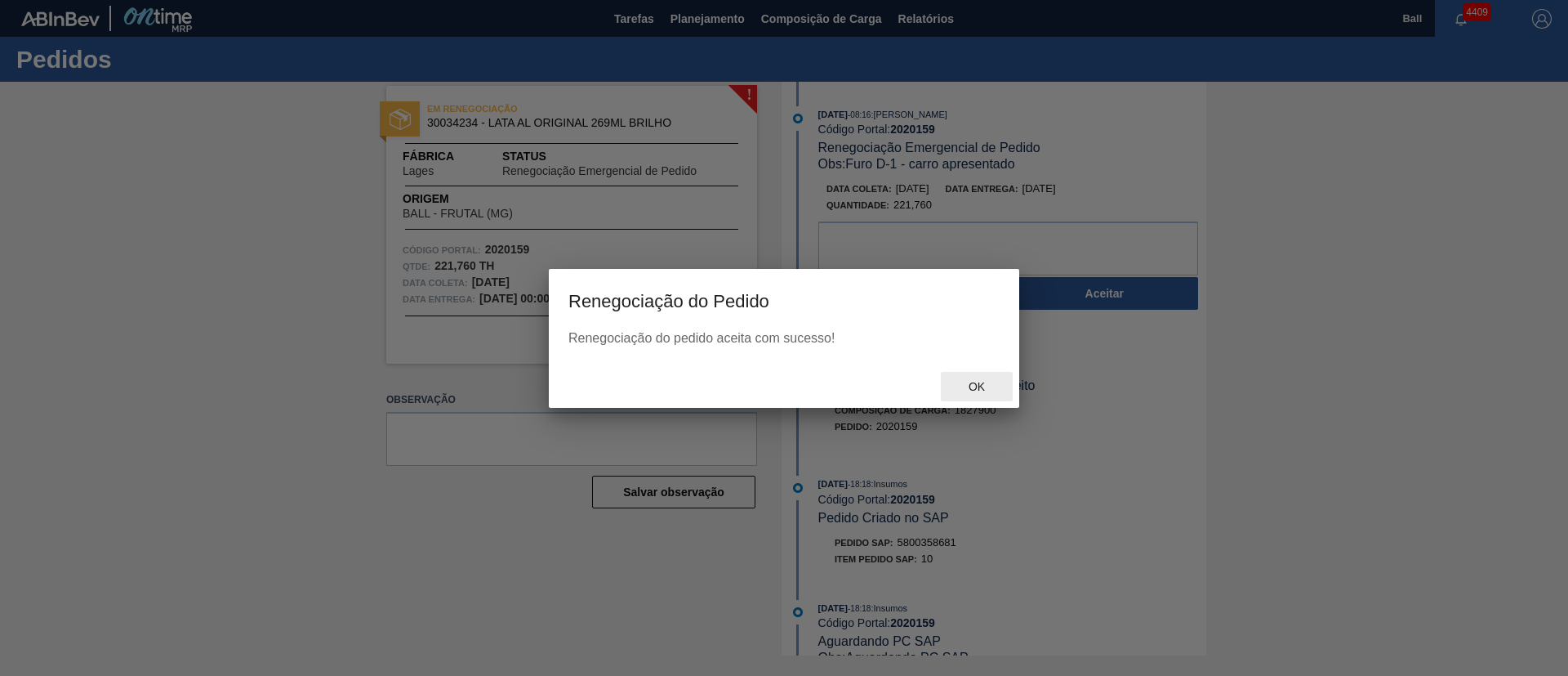
click at [977, 387] on span "Ok" at bounding box center [976, 387] width 42 height 13
